Goal: Information Seeking & Learning: Check status

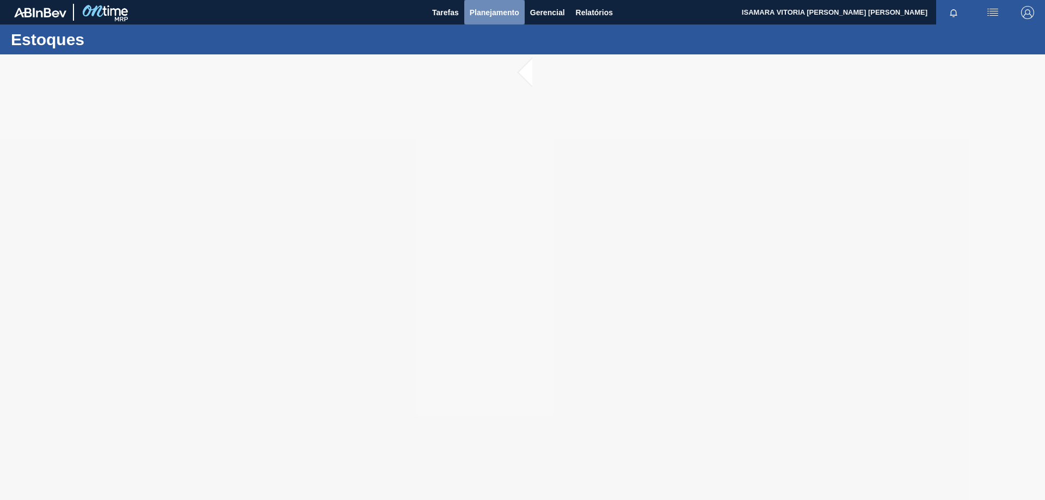
click at [472, 14] on span "Planejamento" at bounding box center [495, 12] width 50 height 13
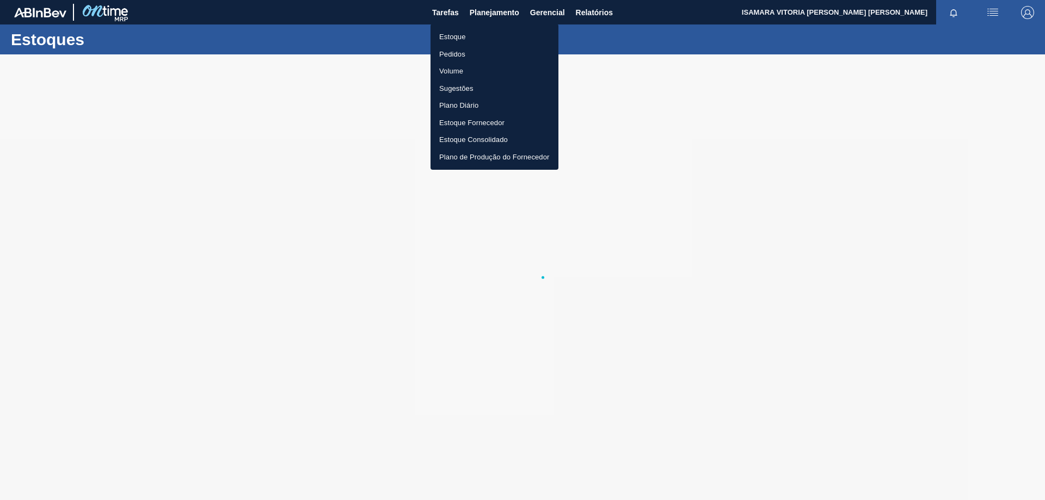
click at [459, 60] on li "Pedidos" at bounding box center [495, 54] width 128 height 17
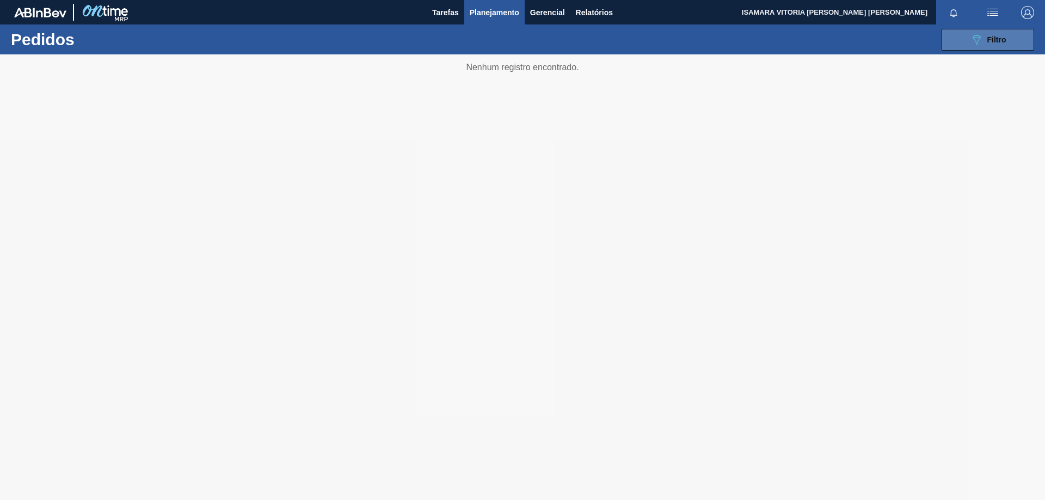
click at [976, 50] on button "089F7B8B-B2A5-4AFE-B5C0-19BA573D28AC Filtro" at bounding box center [988, 40] width 93 height 22
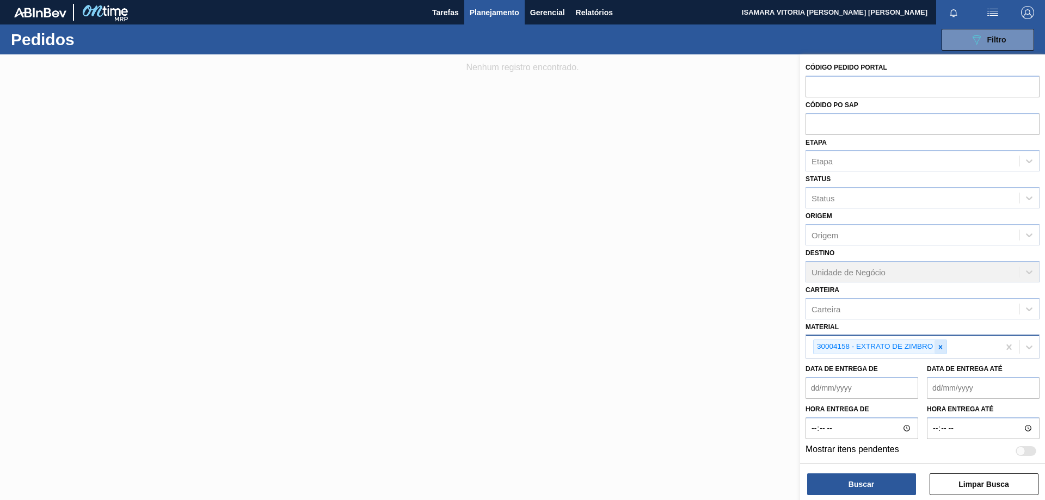
click at [936, 346] on div at bounding box center [941, 347] width 12 height 14
paste input "20005451"
type input "20005451"
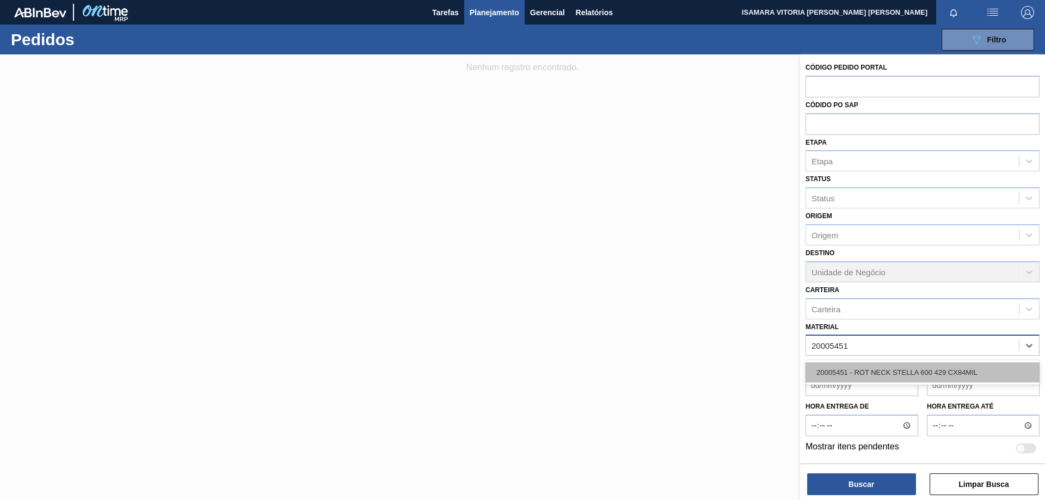
click at [855, 378] on div "20005451 - ROT NECK STELLA 600 429 CX84MIL" at bounding box center [923, 373] width 234 height 20
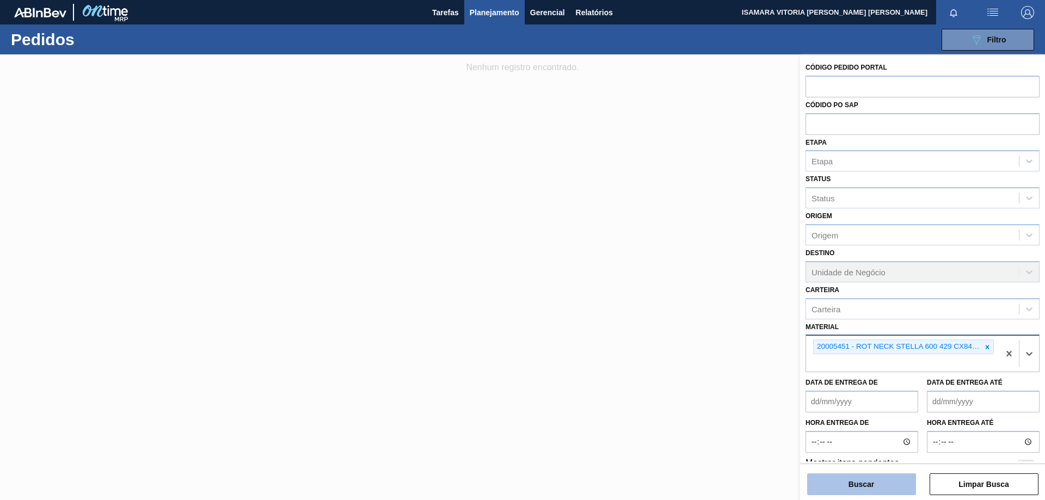
click at [898, 483] on button "Buscar" at bounding box center [861, 485] width 109 height 22
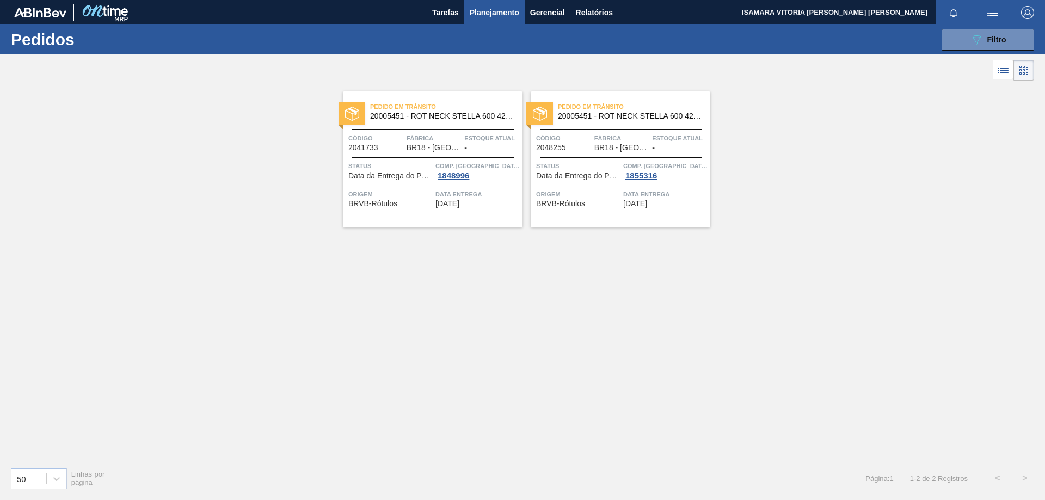
click at [507, 182] on div "Pedido [PERSON_NAME] 20005451 - ROT NECK STELLA 600 429 CX84MIL Código 2041733 …" at bounding box center [433, 159] width 180 height 136
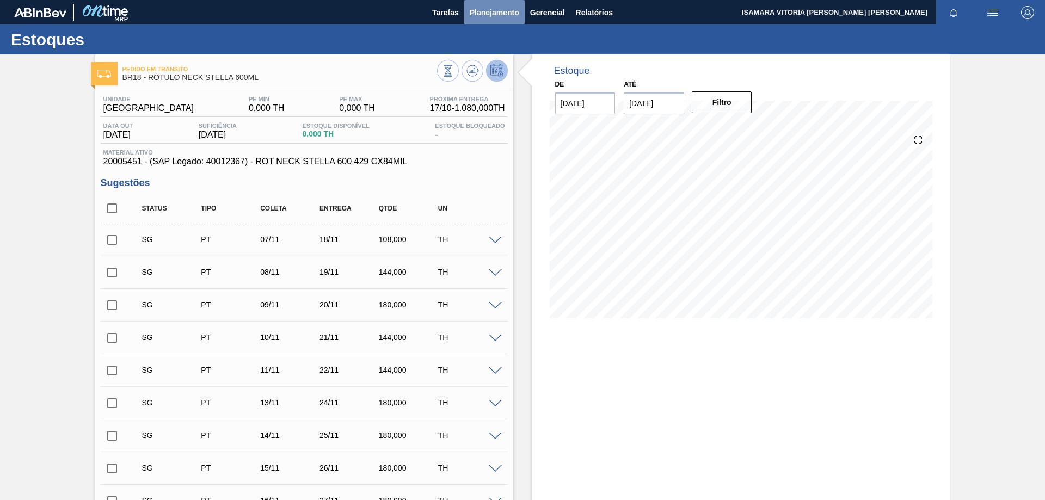
click at [490, 18] on span "Planejamento" at bounding box center [495, 12] width 50 height 13
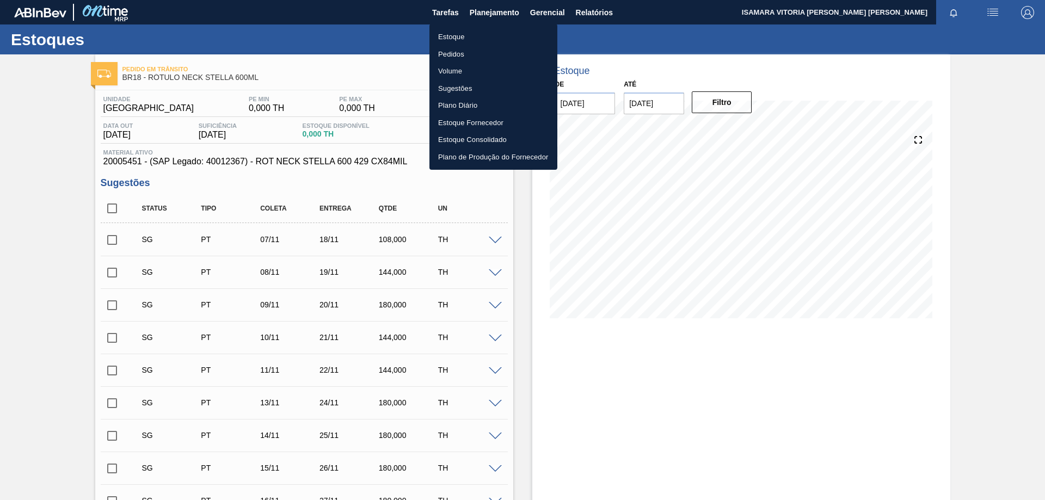
click at [447, 56] on li "Pedidos" at bounding box center [493, 54] width 128 height 17
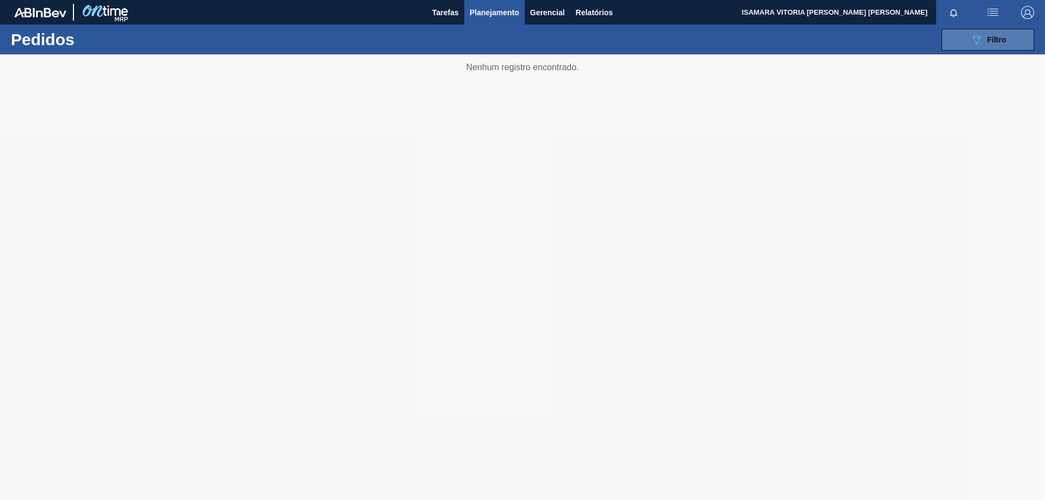
click at [999, 39] on span "Filtro" at bounding box center [996, 39] width 19 height 9
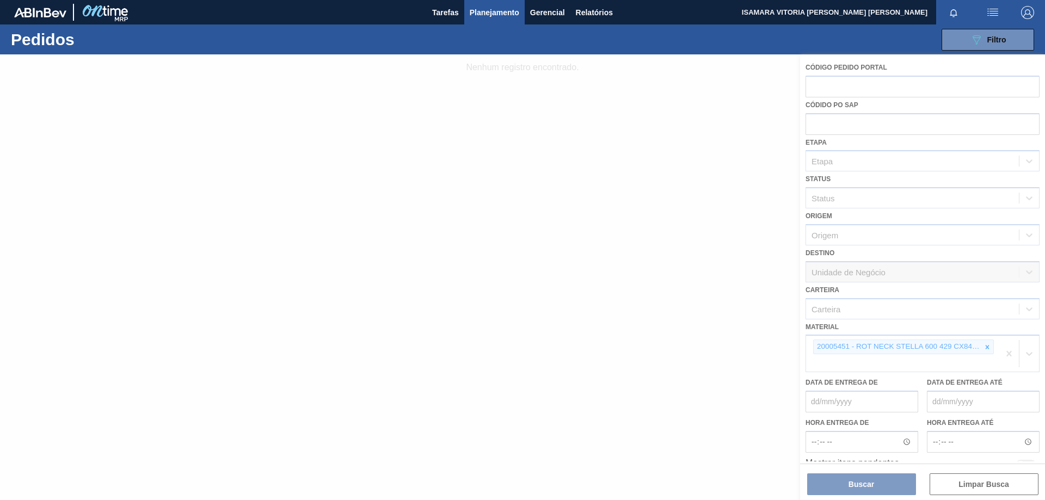
click at [984, 347] on div at bounding box center [522, 277] width 1045 height 446
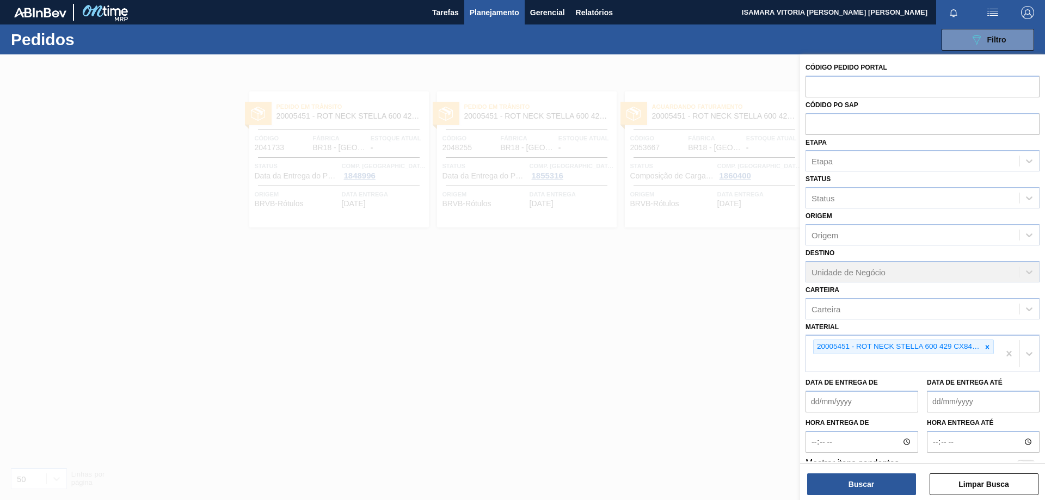
click at [984, 347] on icon at bounding box center [988, 347] width 8 height 8
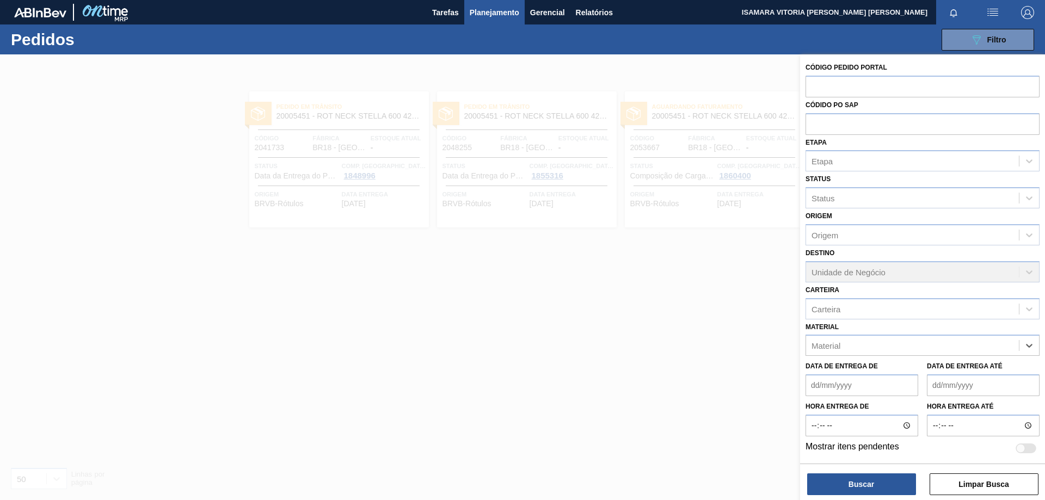
paste input "30030369"
type input "30030369"
click at [961, 363] on div "30030369 - ROT PLAST 1L H PC BLACK NIV24" at bounding box center [923, 373] width 234 height 20
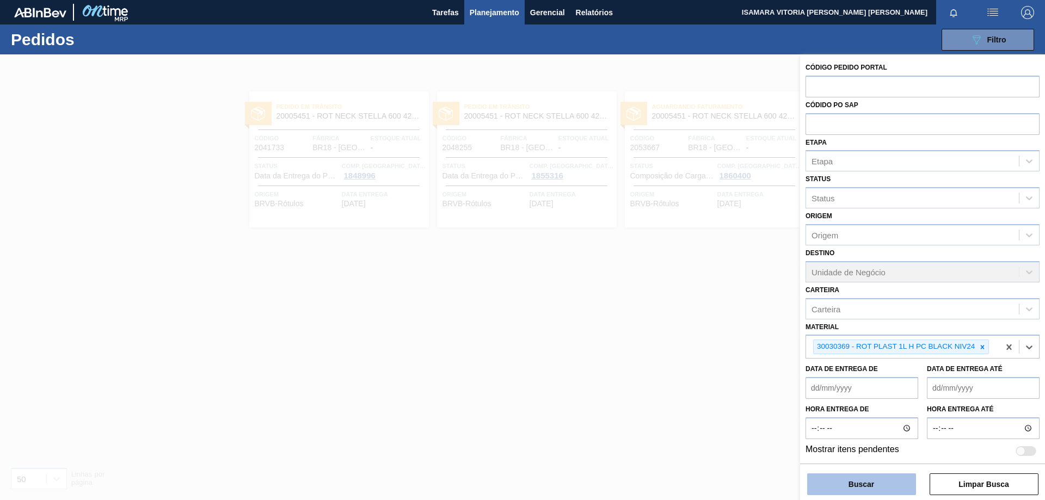
click at [807, 494] on button "Buscar" at bounding box center [861, 485] width 109 height 22
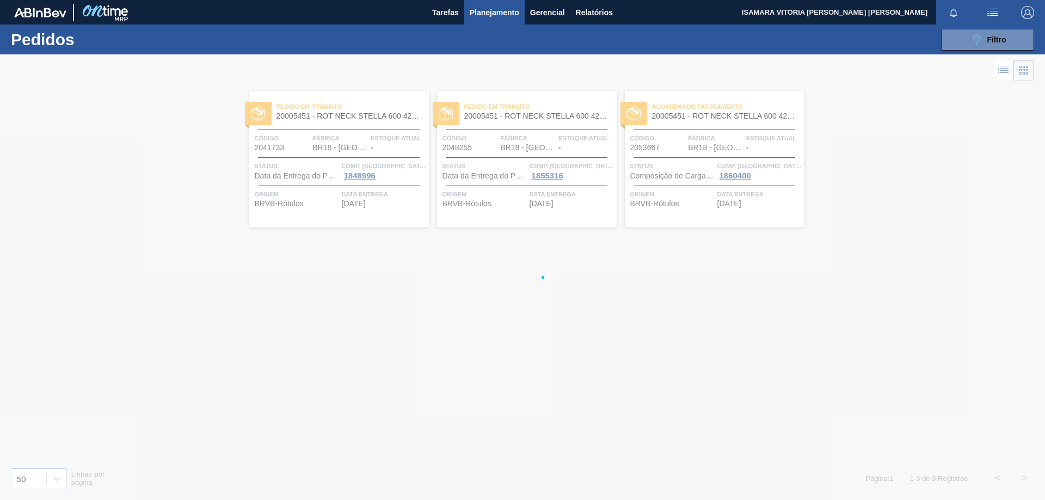
click at [821, 489] on div at bounding box center [522, 277] width 1045 height 446
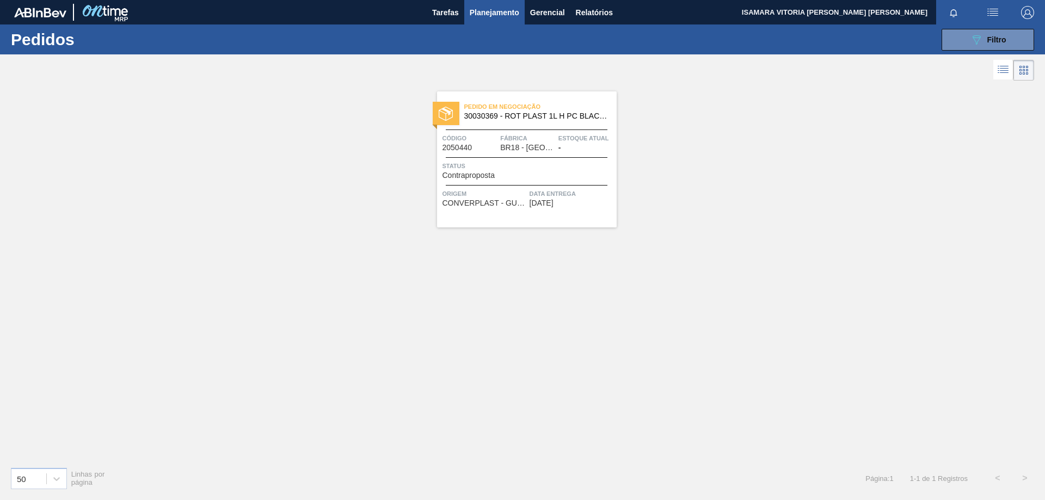
click at [551, 208] on div "Pedido em Negociação 30030369 - ROT PLAST 1L H PC BLACK NIV24 Código 2050440 Fá…" at bounding box center [527, 159] width 180 height 136
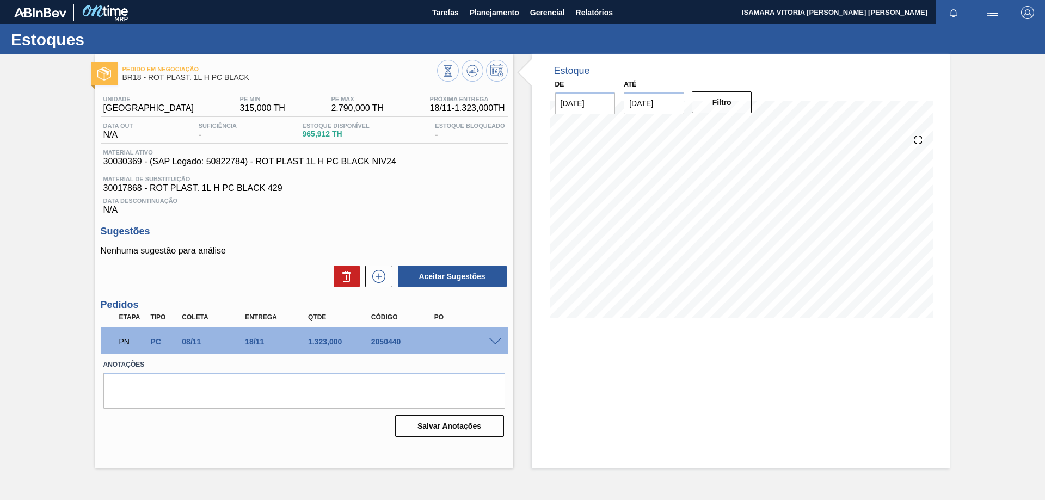
click at [118, 164] on span "30030369 - (SAP Legado: 50822784) - ROT PLAST 1L H PC BLACK NIV24" at bounding box center [249, 162] width 293 height 10
copy span "30030369"
click at [494, 16] on span "Planejamento" at bounding box center [495, 12] width 50 height 13
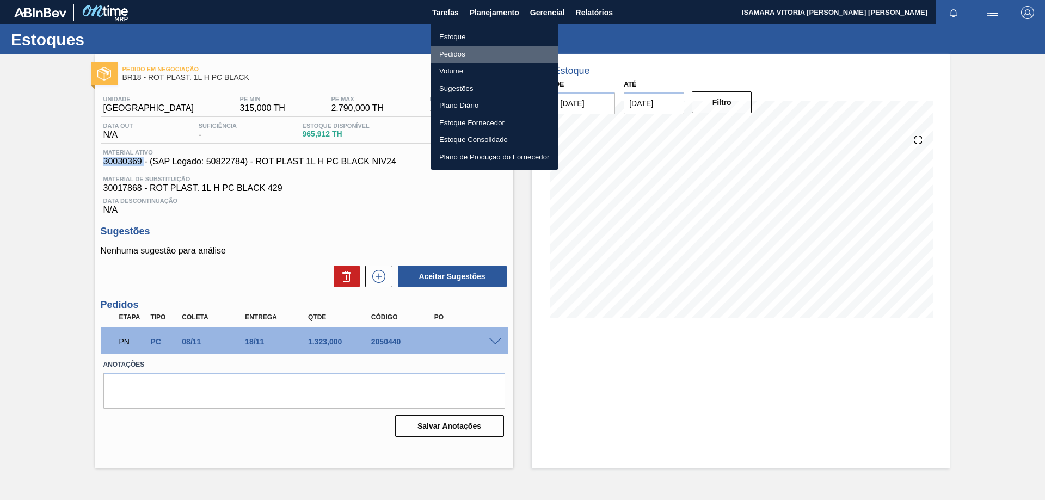
click at [463, 48] on li "Pedidos" at bounding box center [495, 54] width 128 height 17
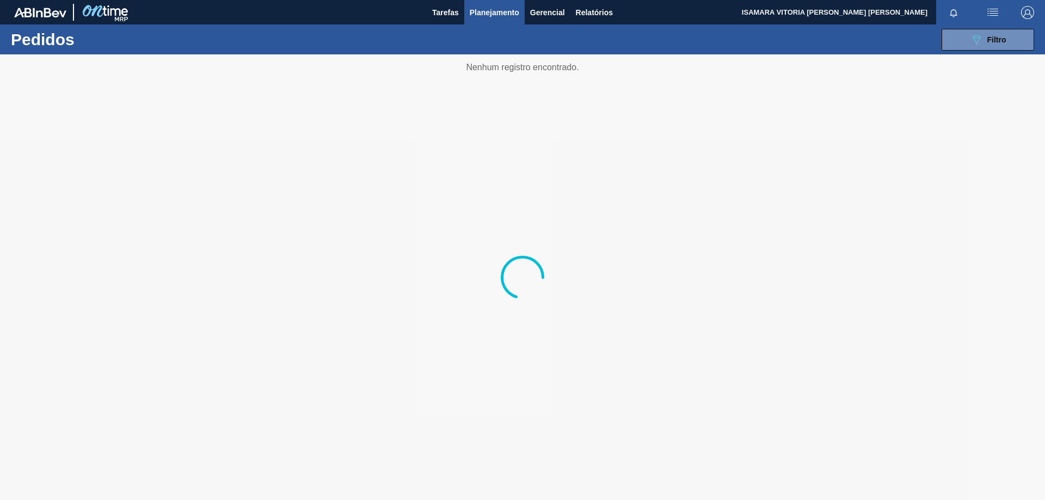
click at [1039, 40] on div "089F7B8B-B2A5-4AFE-B5C0-19BA573D28AC Filtro Código Pedido Portal Códido PO SAP …" at bounding box center [607, 39] width 866 height 33
click at [1024, 40] on button "089F7B8B-B2A5-4AFE-B5C0-19BA573D28AC Filtro" at bounding box center [988, 40] width 93 height 22
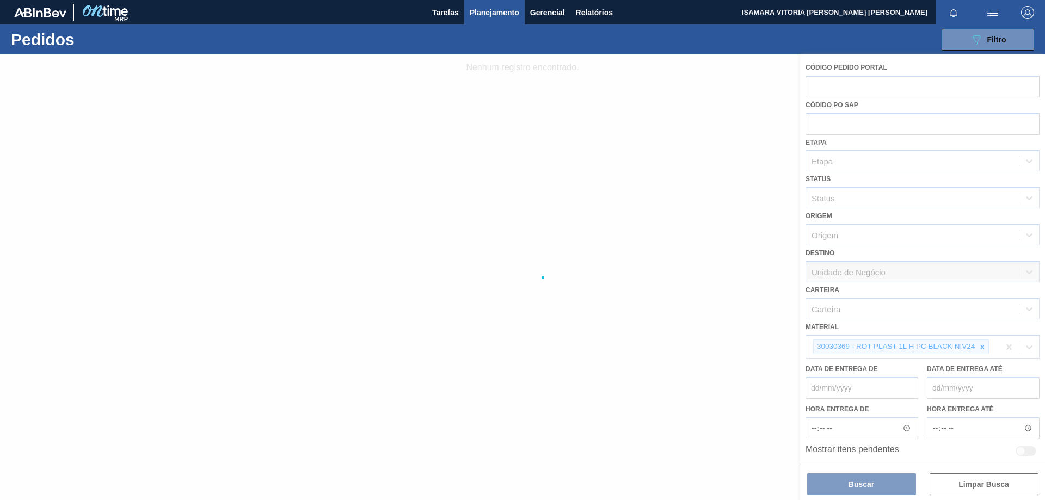
click at [982, 348] on div at bounding box center [522, 277] width 1045 height 446
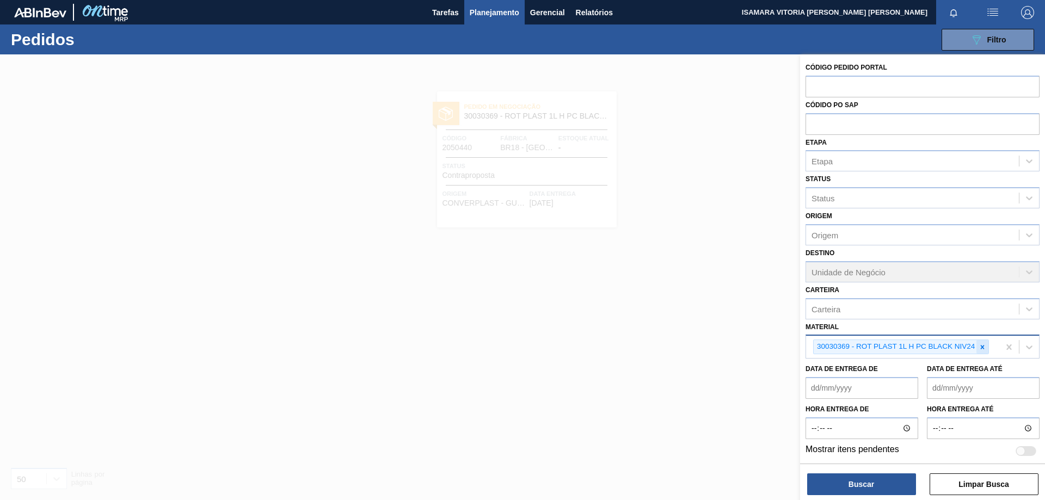
click at [981, 348] on icon at bounding box center [983, 347] width 4 height 4
paste input "30003623"
type input "30003623"
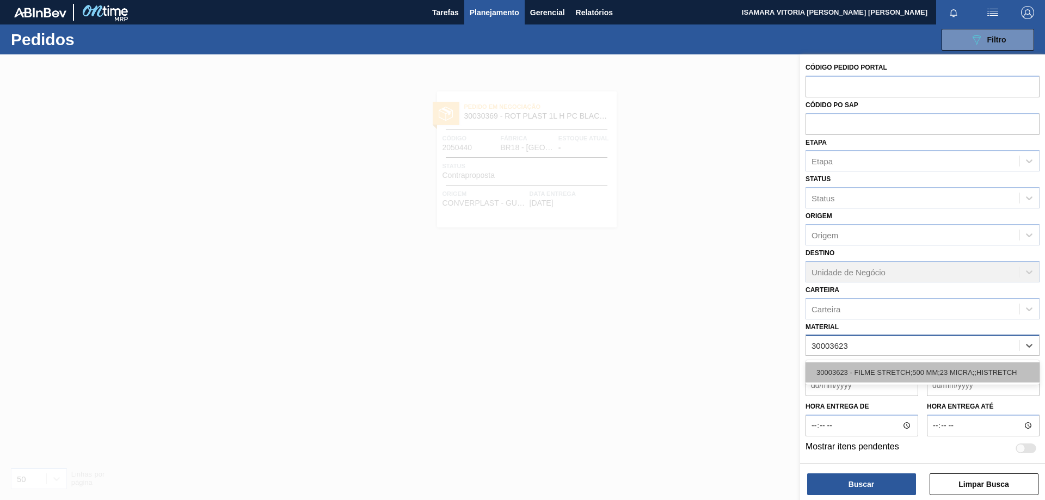
click at [945, 370] on div "30003623 - FILME STRETCH;500 MM;23 MICRA;;HISTRETCH" at bounding box center [923, 373] width 234 height 20
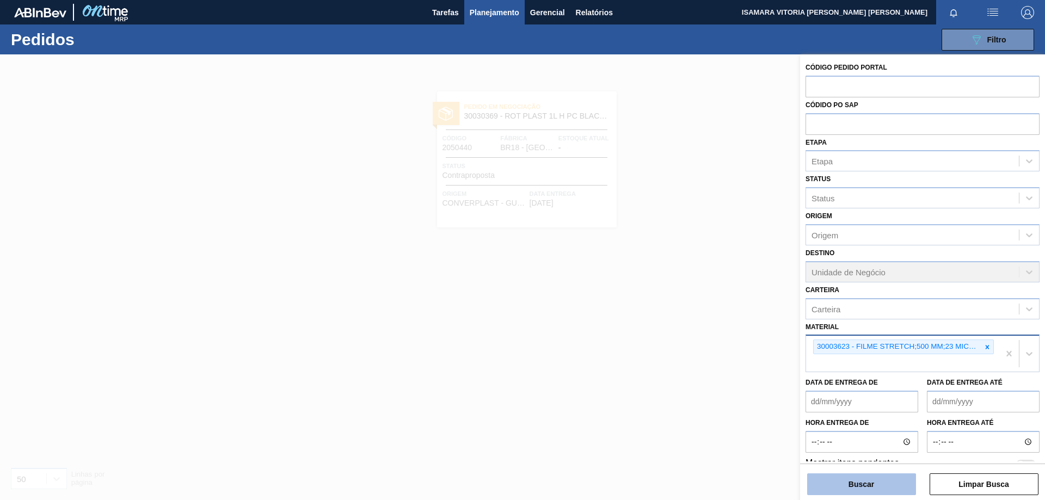
click at [858, 477] on button "Buscar" at bounding box center [861, 485] width 109 height 22
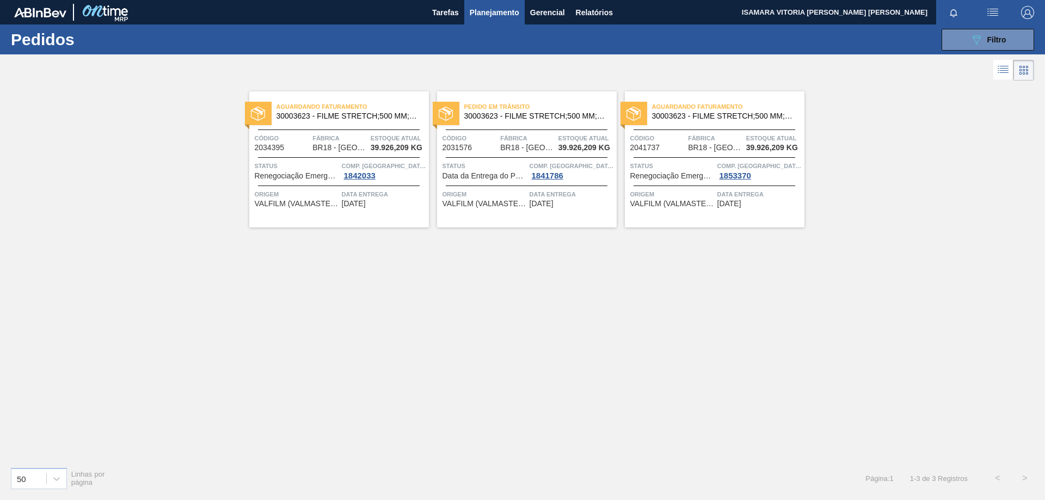
click at [406, 204] on div "Data Entrega [DATE]" at bounding box center [384, 198] width 84 height 19
